Goal: Obtain resource: Obtain resource

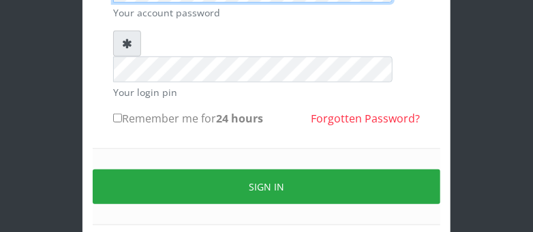
scroll to position [224, 0]
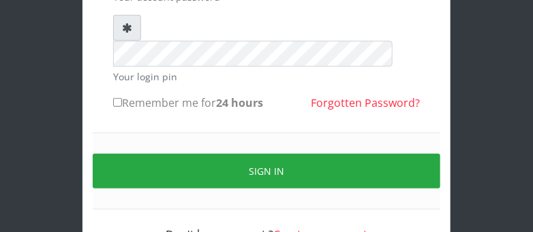
click at [119, 98] on input "Remember me for 24 hours" at bounding box center [117, 102] width 9 height 9
checkbox input "true"
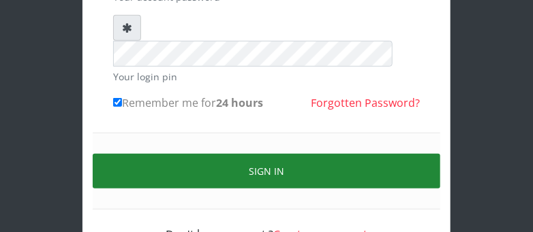
click at [119, 154] on button "Sign in" at bounding box center [266, 171] width 347 height 35
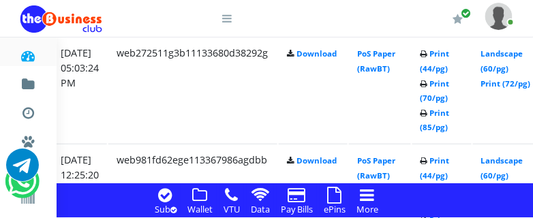
scroll to position [1571, 262]
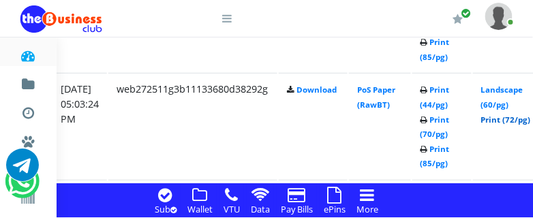
click at [510, 121] on link "Print (72/pg)" at bounding box center [506, 119] width 50 height 10
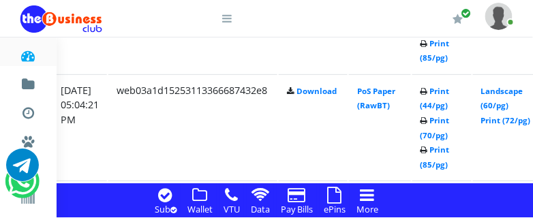
scroll to position [1427, 262]
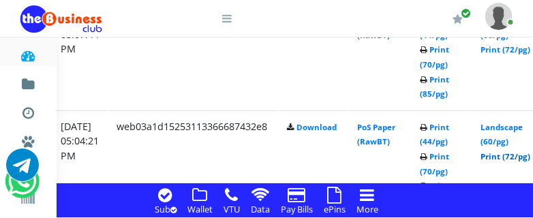
click at [517, 156] on link "Print (72/pg)" at bounding box center [506, 156] width 50 height 10
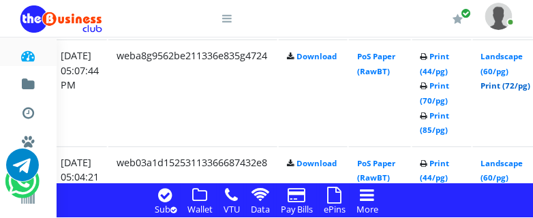
click at [519, 84] on link "Print (72/pg)" at bounding box center [506, 85] width 50 height 10
click at [512, 86] on link "Print (72/pg)" at bounding box center [506, 85] width 50 height 10
click at [504, 87] on link "Print (72/pg)" at bounding box center [506, 85] width 50 height 10
click at [510, 87] on link "Print (72/pg)" at bounding box center [506, 85] width 50 height 10
click at [509, 87] on link "Print (72/pg)" at bounding box center [506, 85] width 50 height 10
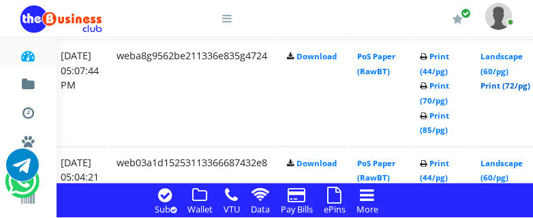
click at [512, 86] on link "Print (72/pg)" at bounding box center [506, 85] width 50 height 10
click at [514, 87] on link "Print (72/pg)" at bounding box center [506, 85] width 50 height 10
click at [510, 87] on link "Print (72/pg)" at bounding box center [506, 85] width 50 height 10
click at [520, 85] on link "Print (72/pg)" at bounding box center [506, 85] width 50 height 10
click at [516, 86] on link "Print (72/pg)" at bounding box center [506, 85] width 50 height 10
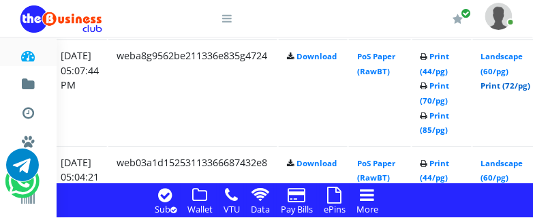
click at [505, 84] on link "Print (72/pg)" at bounding box center [506, 85] width 50 height 10
click at [512, 84] on link "Print (72/pg)" at bounding box center [506, 85] width 50 height 10
click at [506, 86] on link "Print (72/pg)" at bounding box center [506, 85] width 50 height 10
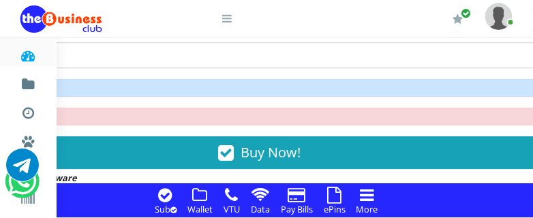
scroll to position [959, 275]
